Goal: Check status: Check status

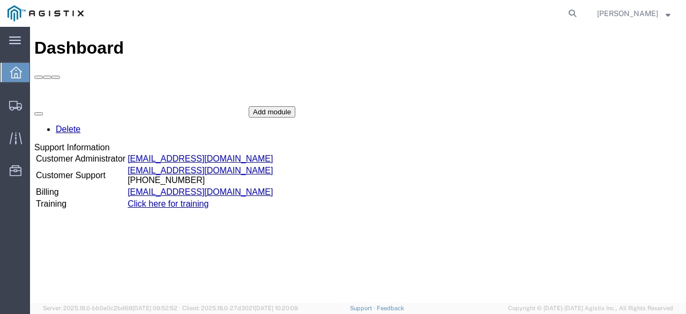
click at [295, 117] on div "Add module" at bounding box center [272, 111] width 47 height 11
click at [569, 9] on agx-global-search at bounding box center [410, 13] width 343 height 27
click at [578, 12] on icon at bounding box center [572, 13] width 15 height 15
click at [433, 5] on input "search" at bounding box center [402, 14] width 326 height 26
paste input "55602785"
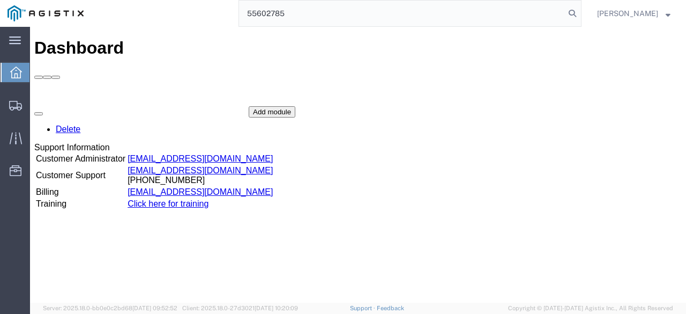
type input "55602785"
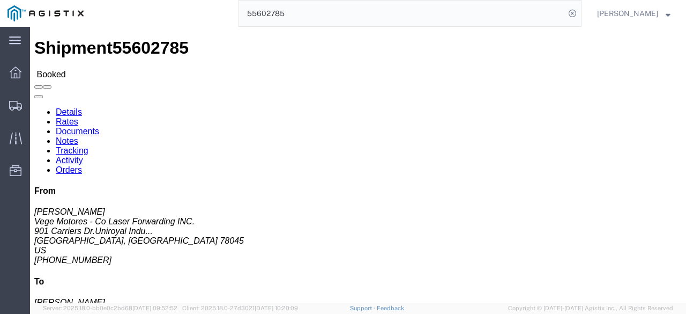
click link "Rates"
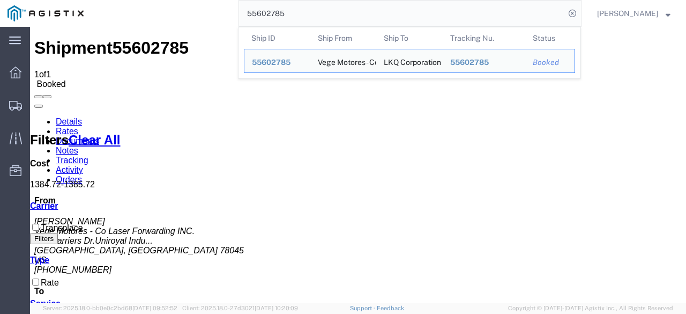
drag, startPoint x: 303, startPoint y: 14, endPoint x: 163, endPoint y: -8, distance: 142.3
click at [163, 0] on html "main_menu Created with Sketch. Collapse Menu Dashboard Shipments Traffic Resour…" at bounding box center [343, 157] width 686 height 314
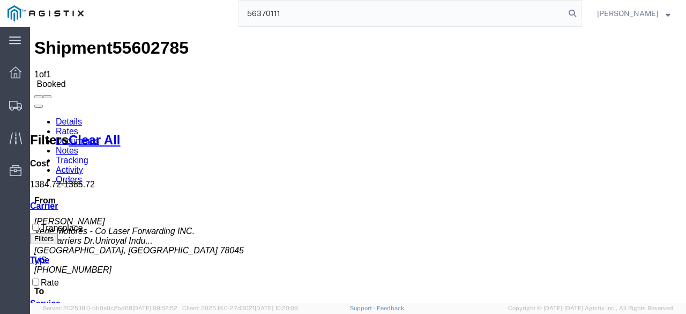
type input "56370111"
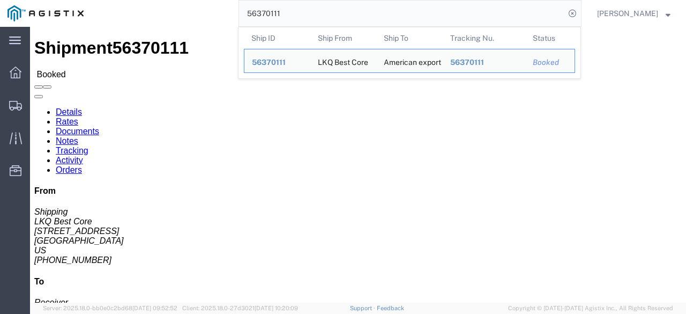
click link "Rates"
